Goal: Navigation & Orientation: Understand site structure

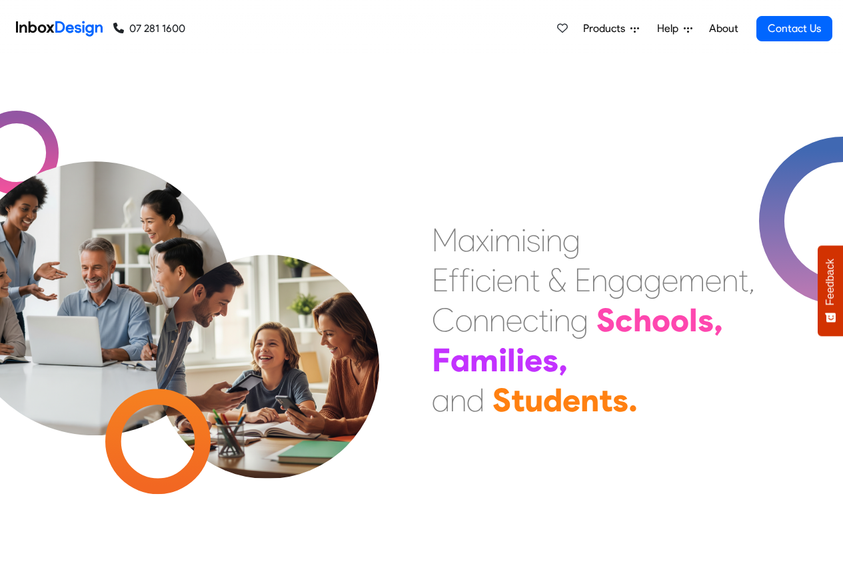
click at [598, 29] on span "Products" at bounding box center [606, 29] width 47 height 16
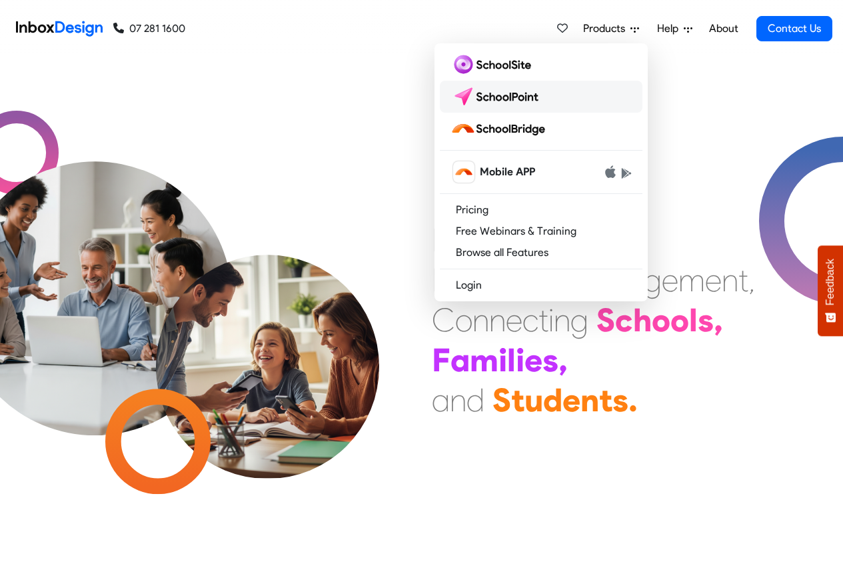
click at [504, 97] on img at bounding box center [497, 96] width 94 height 21
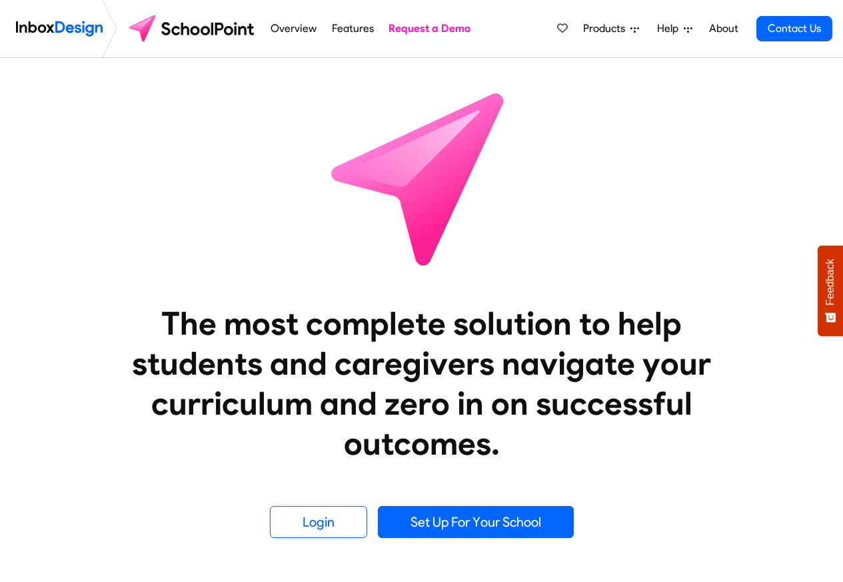
click at [721, 29] on link "About" at bounding box center [723, 28] width 37 height 27
